Goal: Go to known website: Access a specific website the user already knows

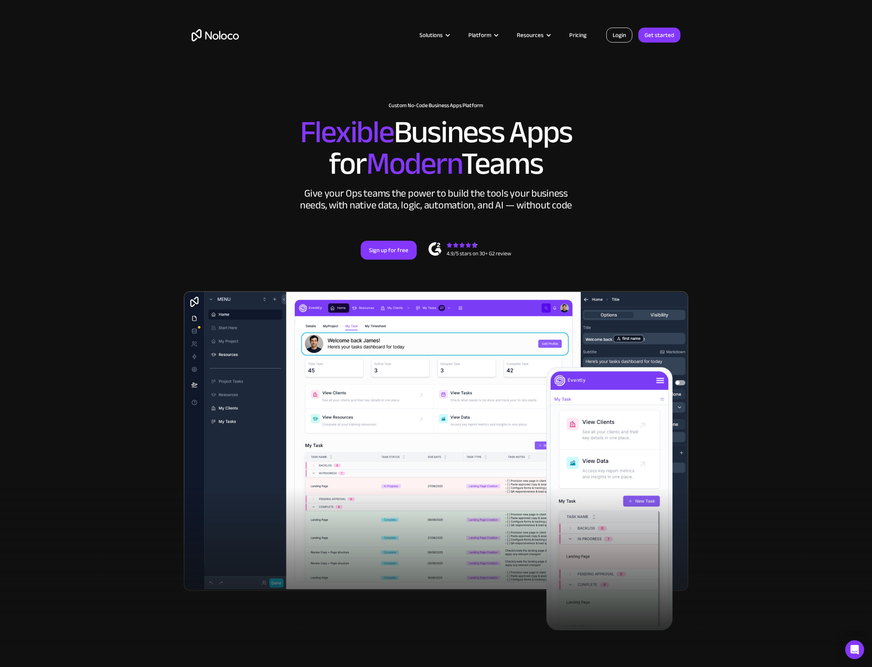
click at [617, 37] on link "Login" at bounding box center [619, 35] width 26 height 15
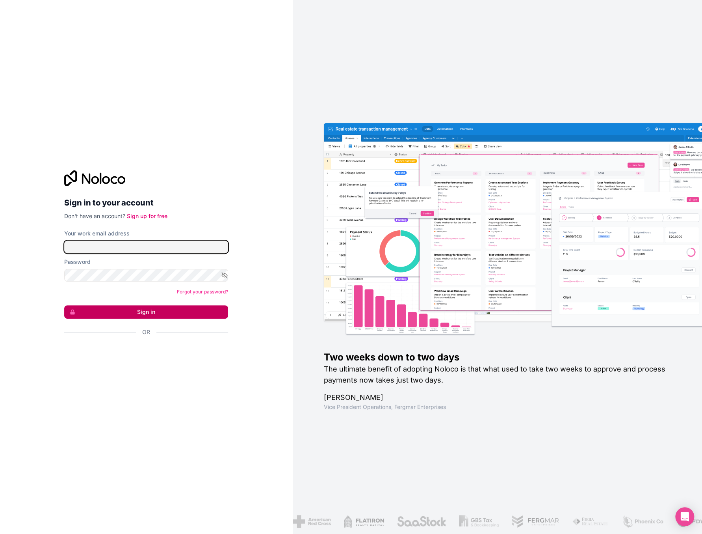
type input "[EMAIL_ADDRESS][DOMAIN_NAME]"
click at [127, 311] on button "Sign in" at bounding box center [146, 311] width 164 height 13
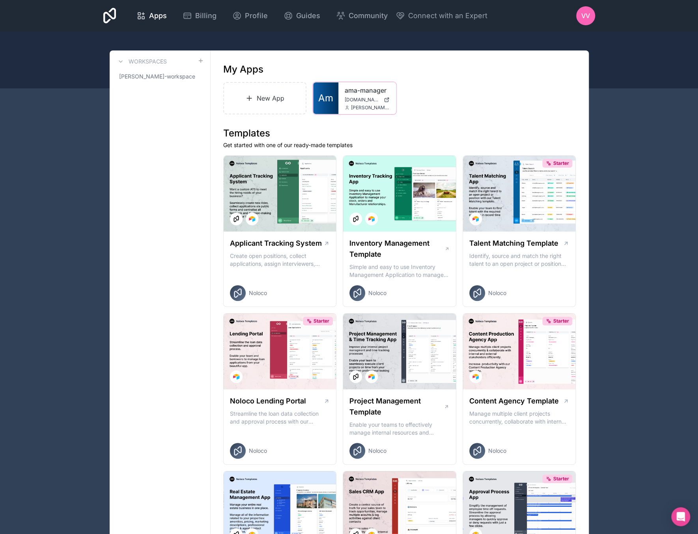
click at [358, 91] on link "ama-manager" at bounding box center [367, 90] width 45 height 9
